Goal: Find contact information: Find contact information

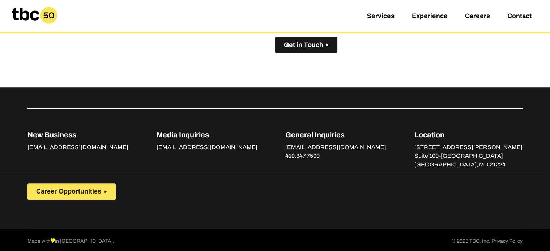
scroll to position [528, 0]
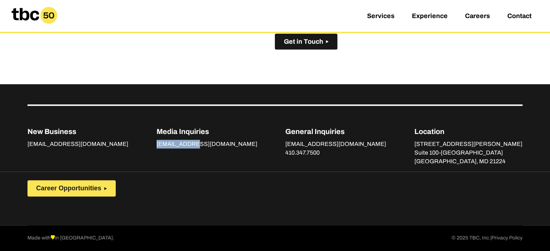
drag, startPoint x: 204, startPoint y: 144, endPoint x: 145, endPoint y: 139, distance: 58.8
click at [145, 139] on div "New Business business@tbc.us Media Inquiries comms@tbc.us General Inquiries hel…" at bounding box center [274, 135] width 495 height 61
copy link "[EMAIL_ADDRESS][DOMAIN_NAME]"
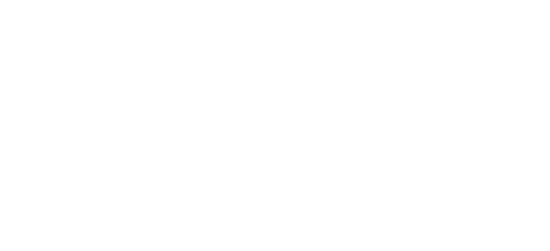
scroll to position [30, 0]
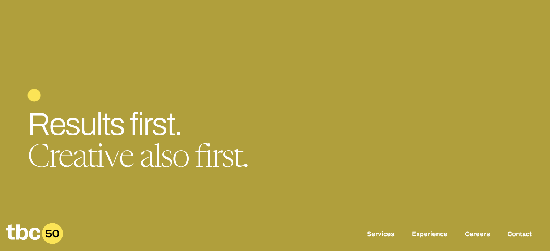
scroll to position [30, 0]
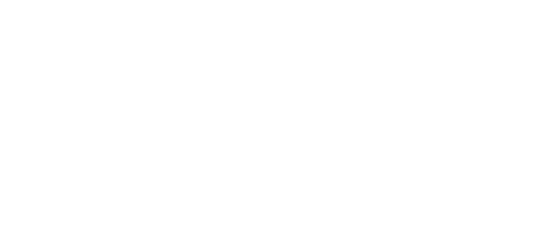
scroll to position [30, 0]
